Goal: Task Accomplishment & Management: Use online tool/utility

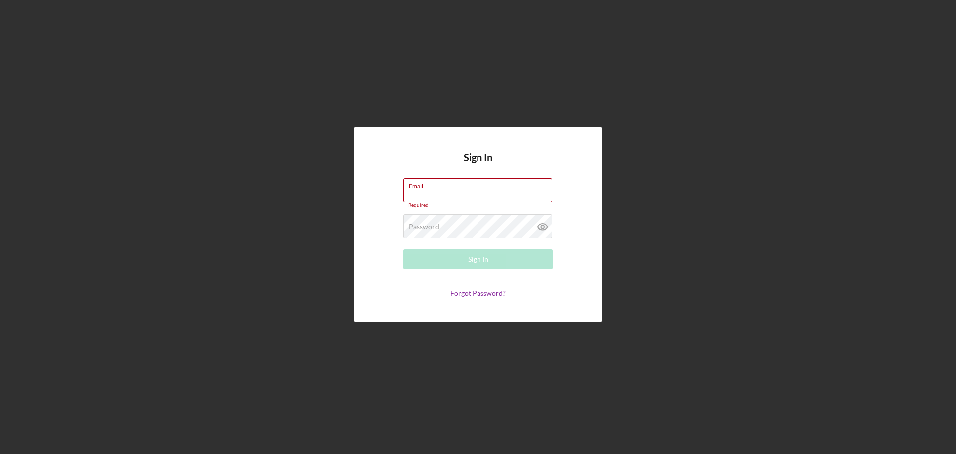
type input "[EMAIL_ADDRESS][DOMAIN_NAME]"
click at [479, 273] on form "Email [EMAIL_ADDRESS][DOMAIN_NAME] Required Password Required Sign In Forgot Pa…" at bounding box center [478, 237] width 199 height 119
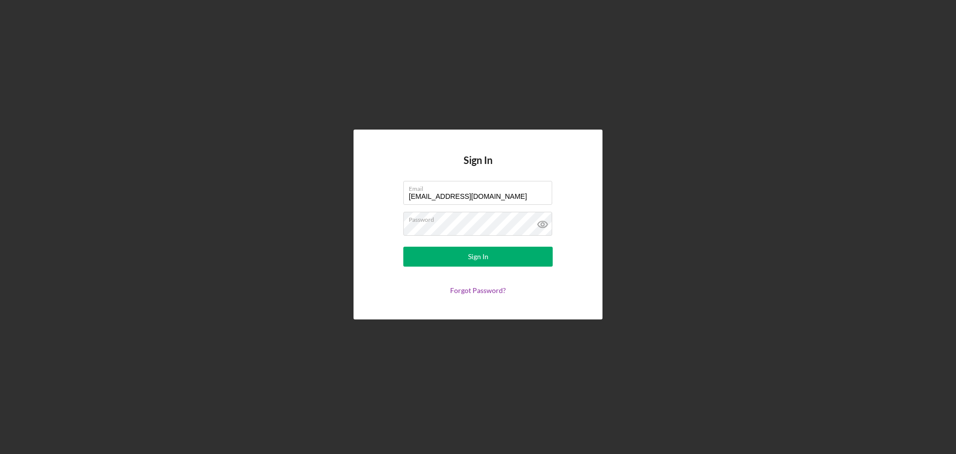
click at [480, 271] on form "Email [EMAIL_ADDRESS][DOMAIN_NAME] Password Sign In Forgot Password?" at bounding box center [478, 238] width 199 height 114
click at [497, 260] on button "Sign In" at bounding box center [477, 257] width 149 height 20
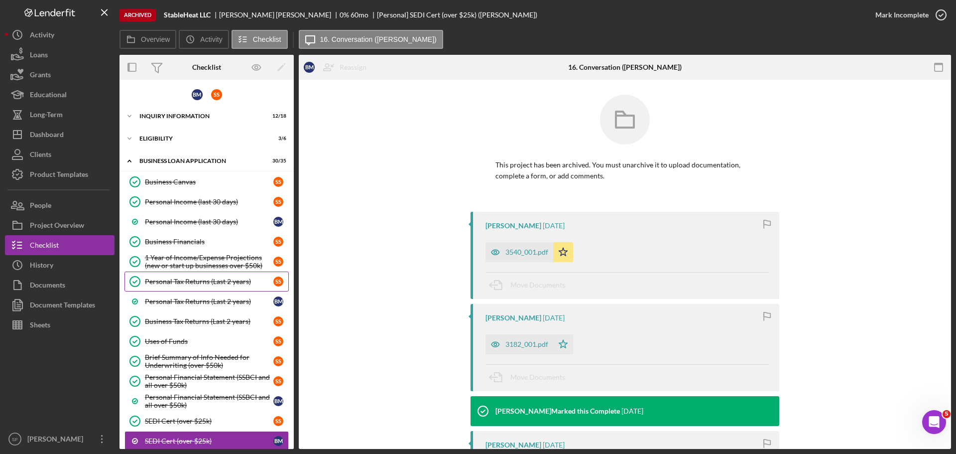
scroll to position [177, 0]
